Goal: Task Accomplishment & Management: Complete application form

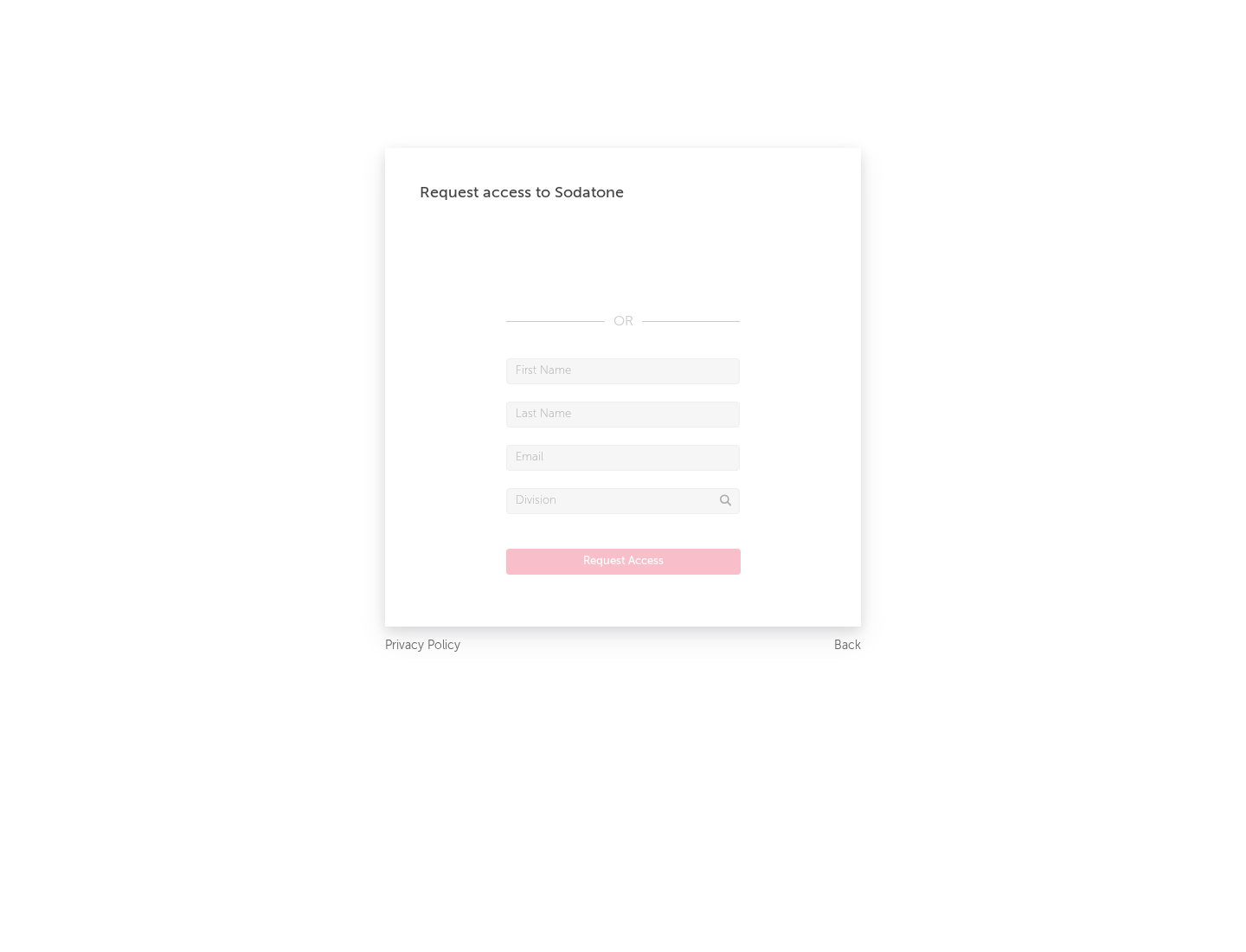
click at [623, 370] on input "text" at bounding box center [623, 371] width 234 height 26
type input "[PERSON_NAME]"
click at [623, 414] on input "text" at bounding box center [623, 415] width 234 height 26
type input "[PERSON_NAME]"
click at [623, 457] on input "text" at bounding box center [623, 458] width 234 height 26
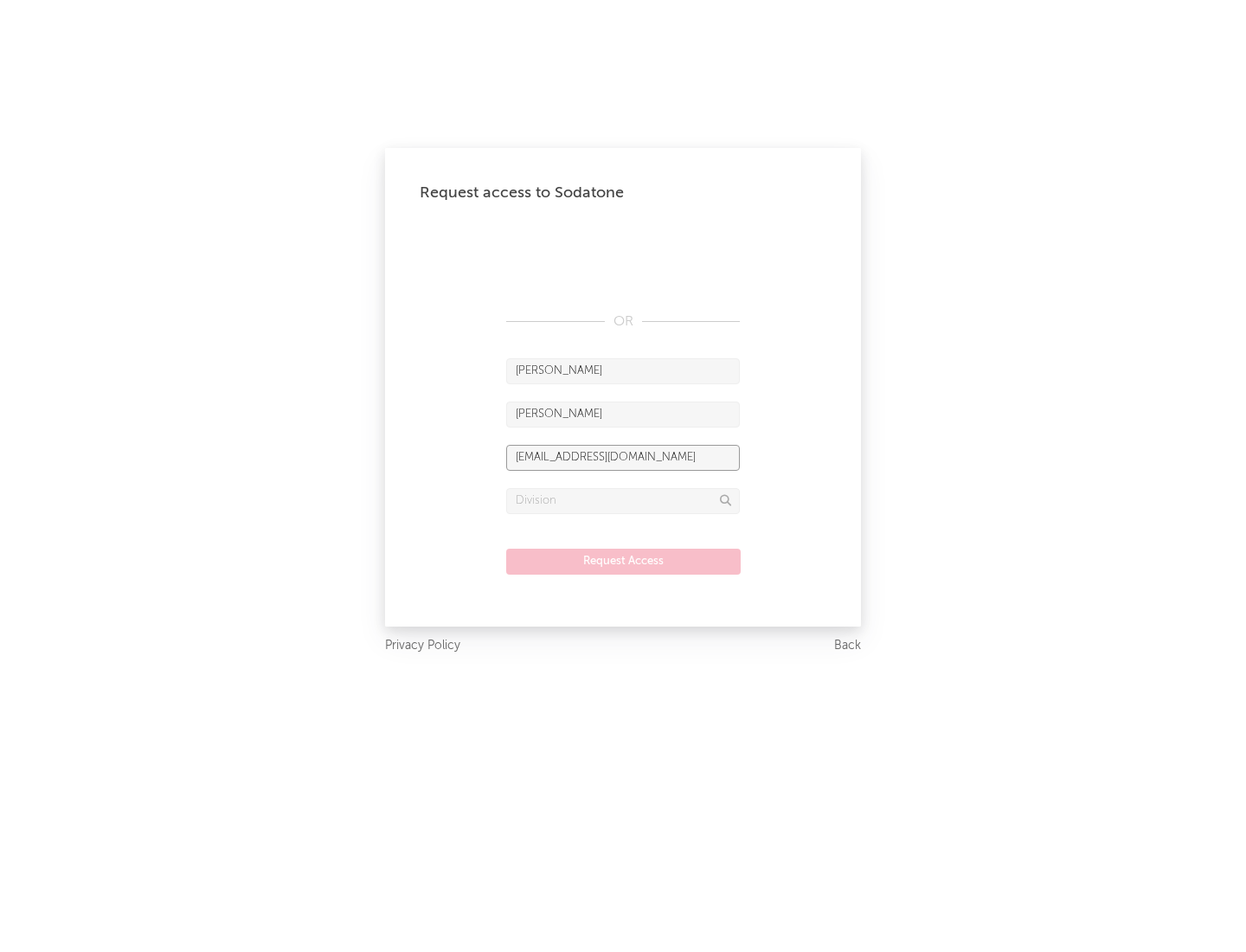
type input "[EMAIL_ADDRESS][DOMAIN_NAME]"
click at [623, 500] on input "text" at bounding box center [623, 501] width 234 height 26
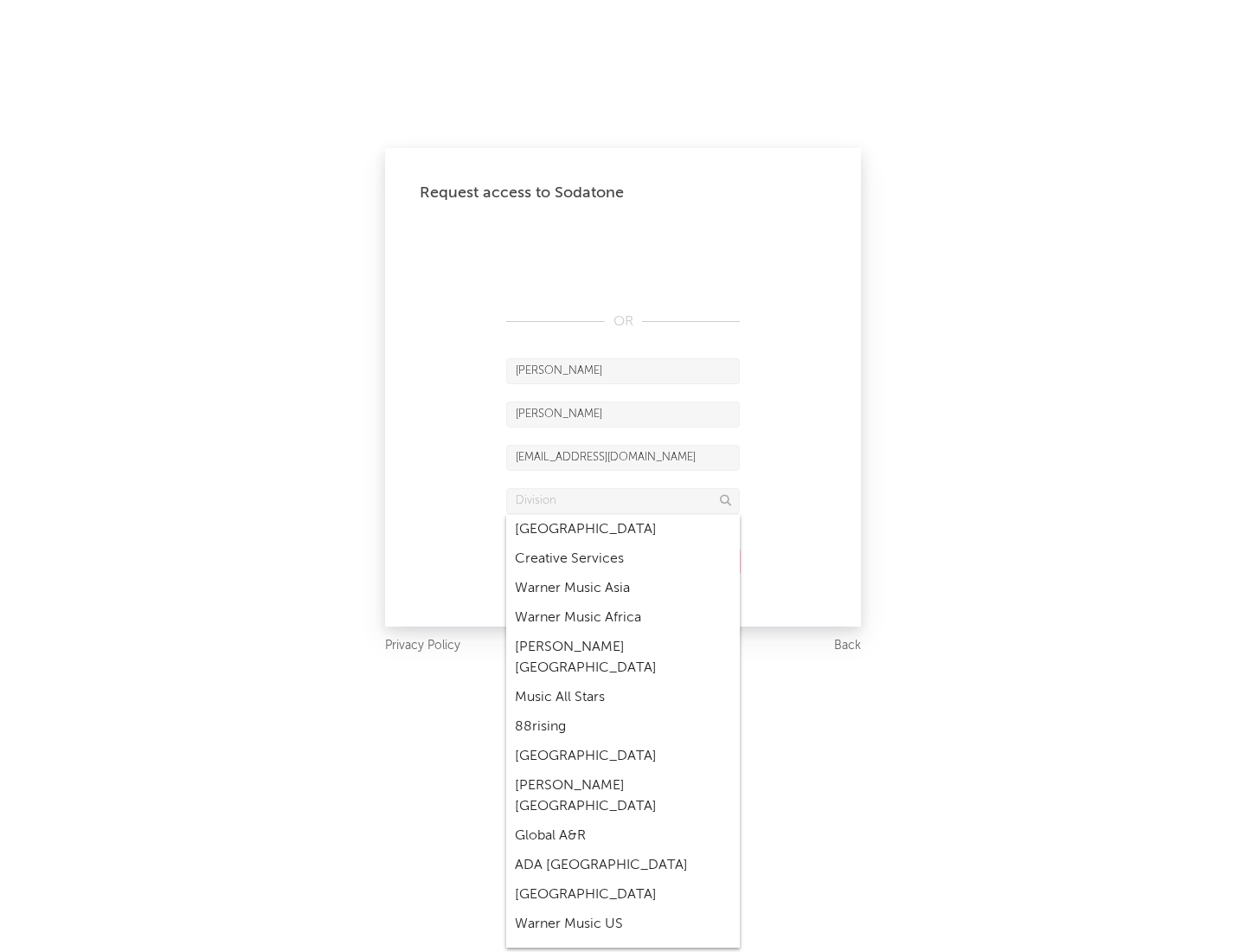
click at [623, 683] on div "Music All Stars" at bounding box center [623, 698] width 234 height 29
type input "Music All Stars"
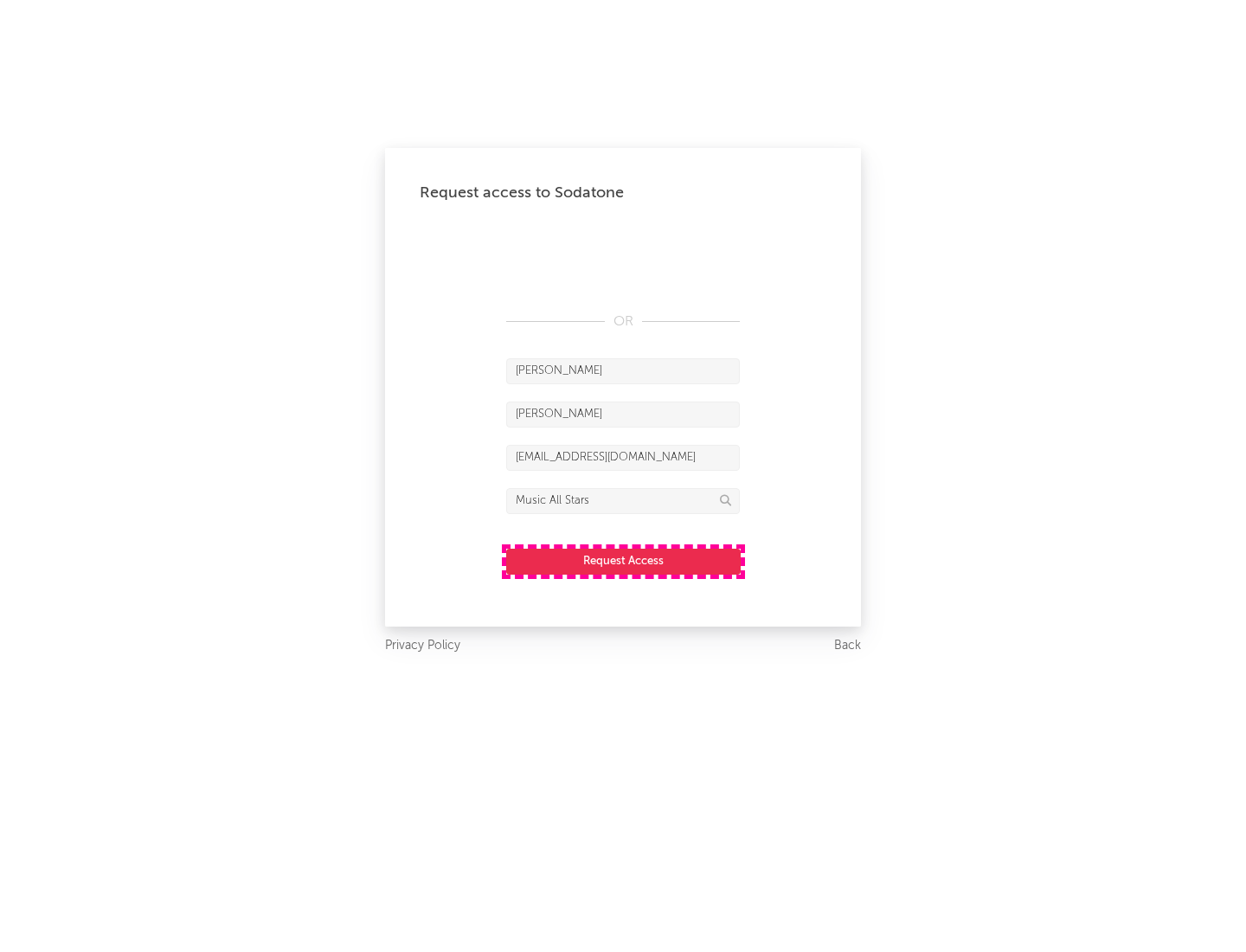
click at [623, 561] on button "Request Access" at bounding box center [623, 561] width 235 height 26
